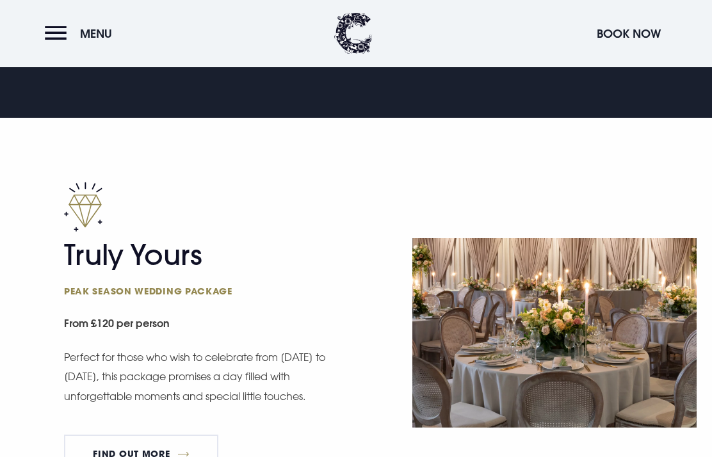
scroll to position [627, 0]
click at [98, 452] on link "FIND OUT MORE" at bounding box center [141, 454] width 154 height 38
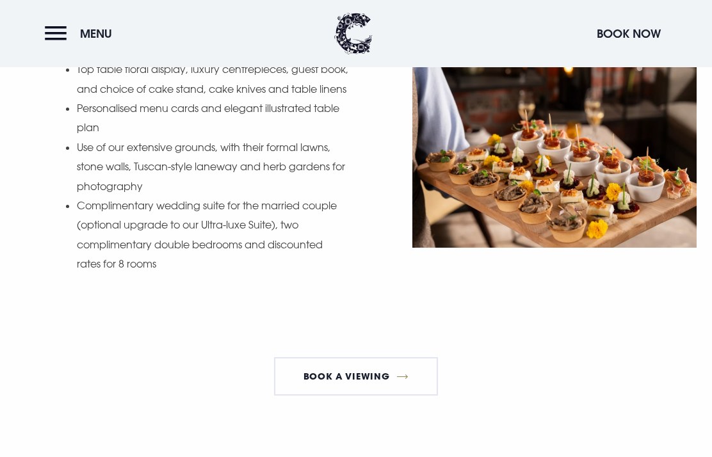
scroll to position [1555, 0]
click at [370, 376] on link "Book a Viewing" at bounding box center [356, 376] width 164 height 38
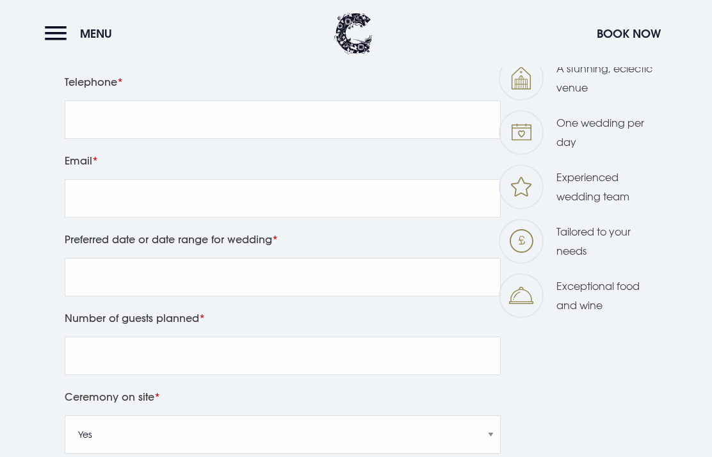
scroll to position [728, 0]
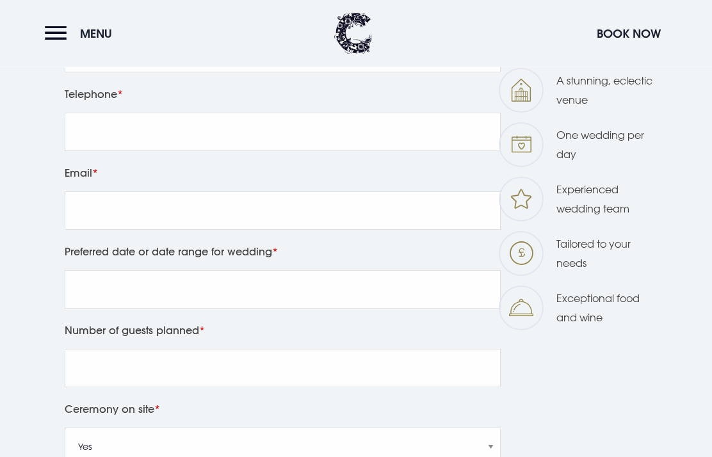
click at [48, 36] on button "Menu" at bounding box center [82, 34] width 74 height 28
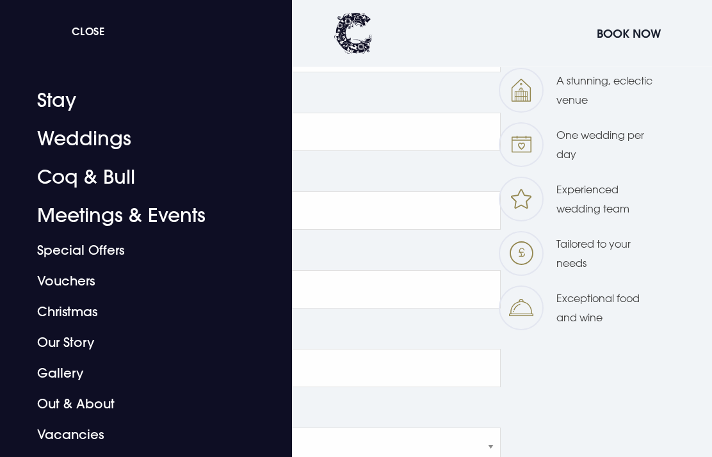
scroll to position [703, 0]
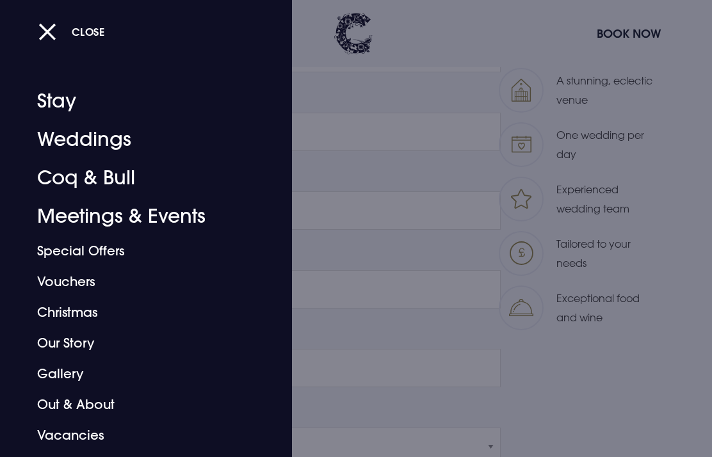
click at [54, 111] on link "Stay" at bounding box center [137, 101] width 200 height 38
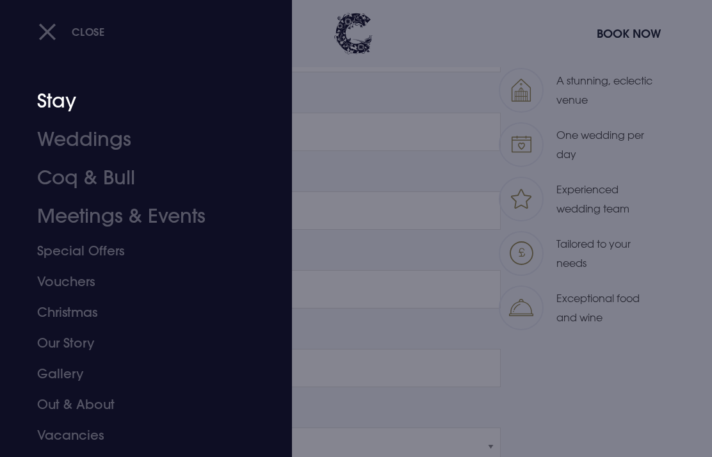
click at [54, 155] on link "Weddings" at bounding box center [137, 139] width 200 height 38
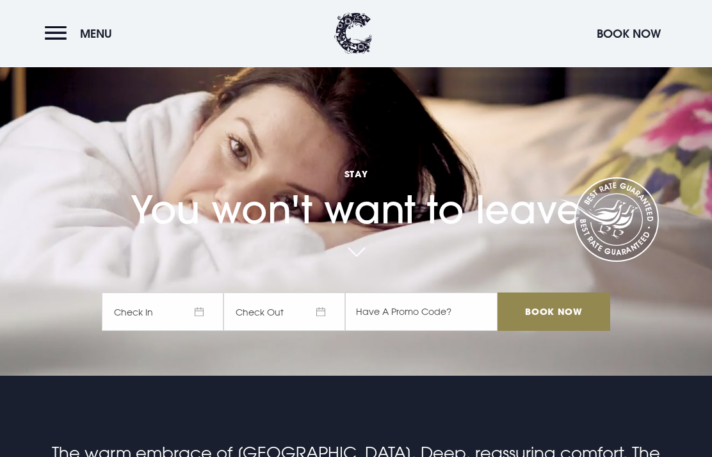
scroll to position [88, 0]
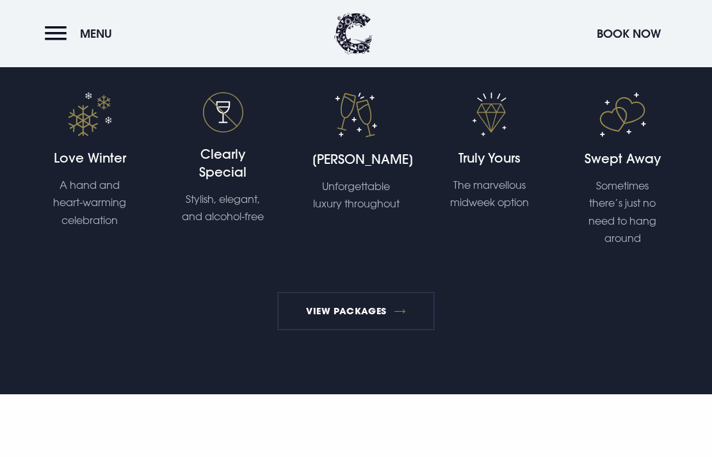
scroll to position [2362, 0]
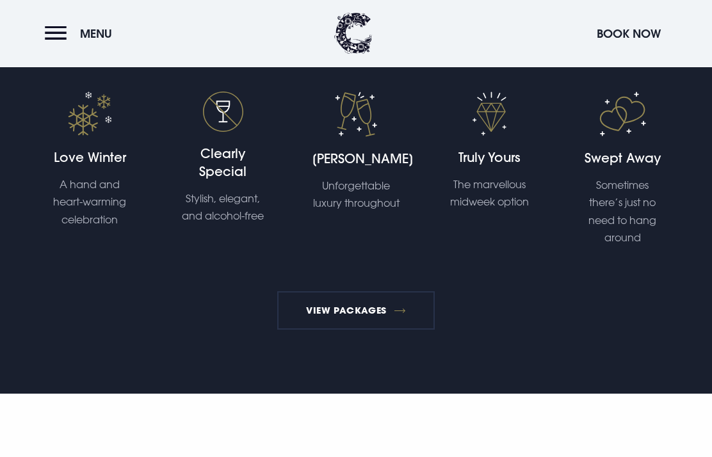
click at [336, 331] on link "View Packages" at bounding box center [356, 311] width 158 height 38
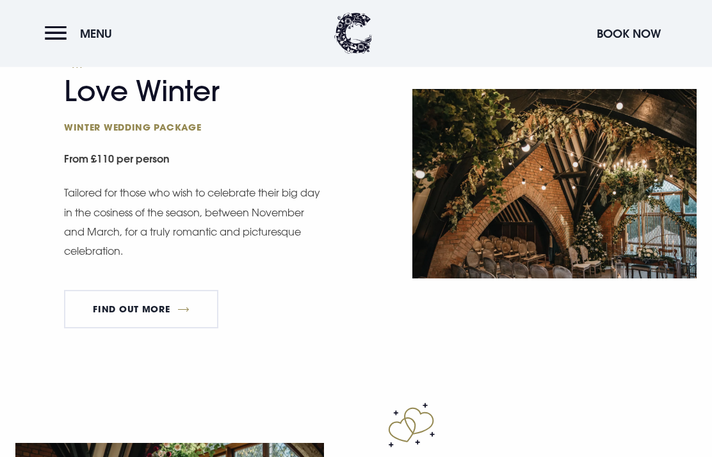
scroll to position [1502, 0]
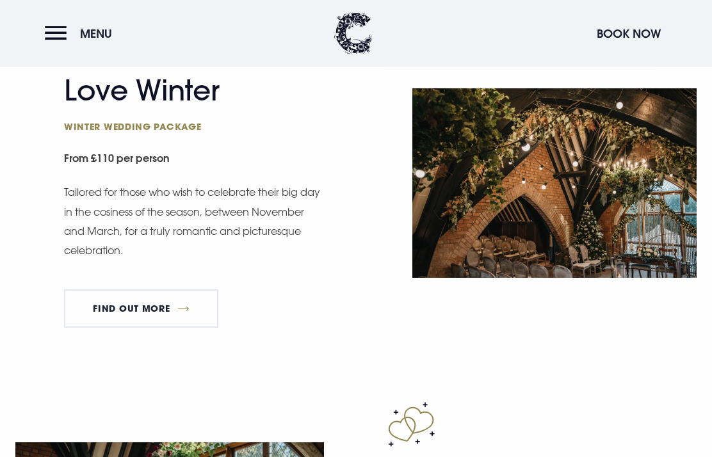
click at [82, 311] on link "FIND OUT MORE" at bounding box center [141, 309] width 154 height 38
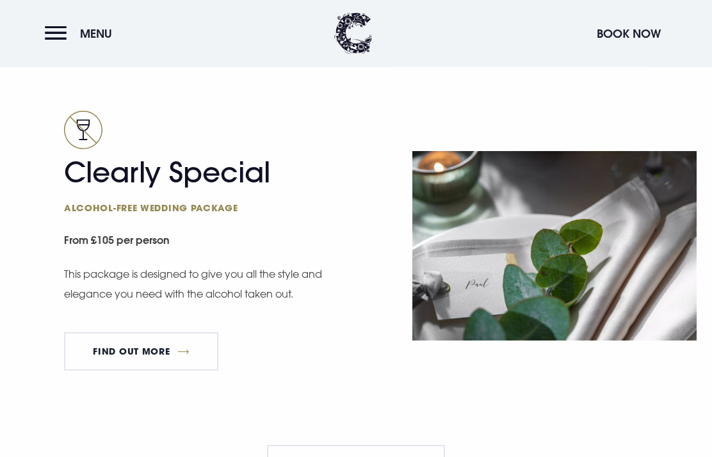
scroll to position [2145, 0]
click at [97, 371] on link "FIND OUT MORE" at bounding box center [141, 351] width 154 height 38
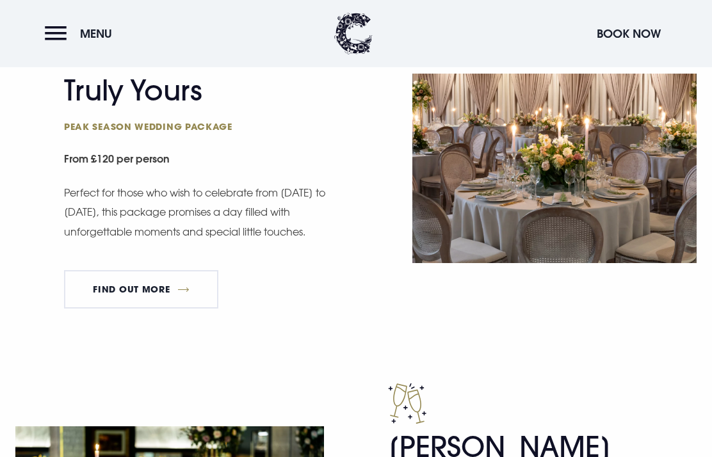
scroll to position [794, 0]
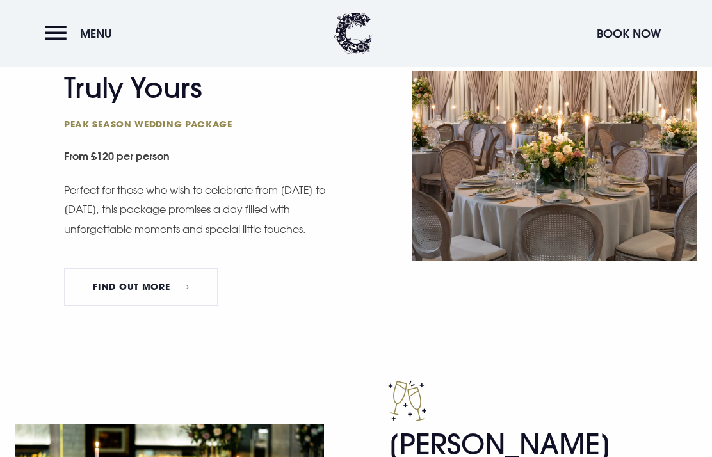
click at [88, 287] on link "FIND OUT MORE" at bounding box center [141, 287] width 154 height 38
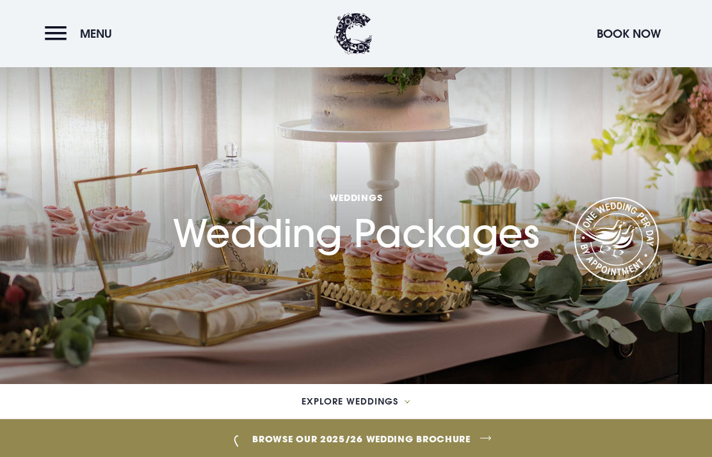
scroll to position [845, 0]
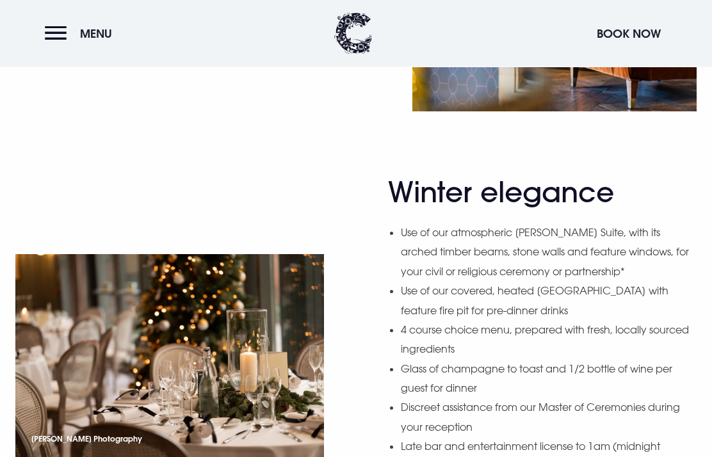
scroll to position [895, 0]
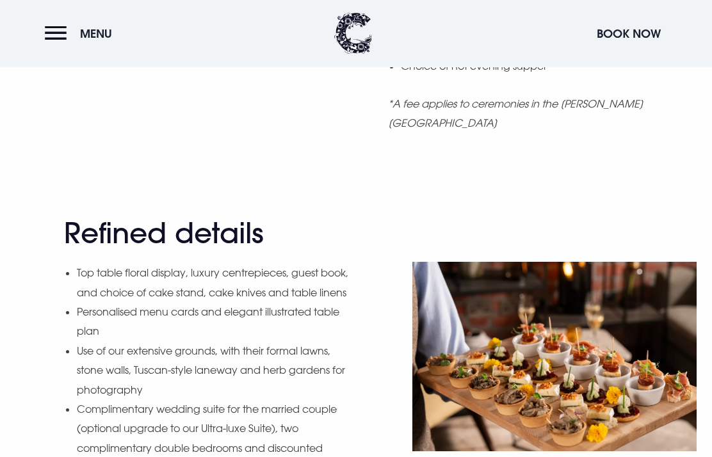
scroll to position [1344, 0]
